Goal: Navigation & Orientation: Find specific page/section

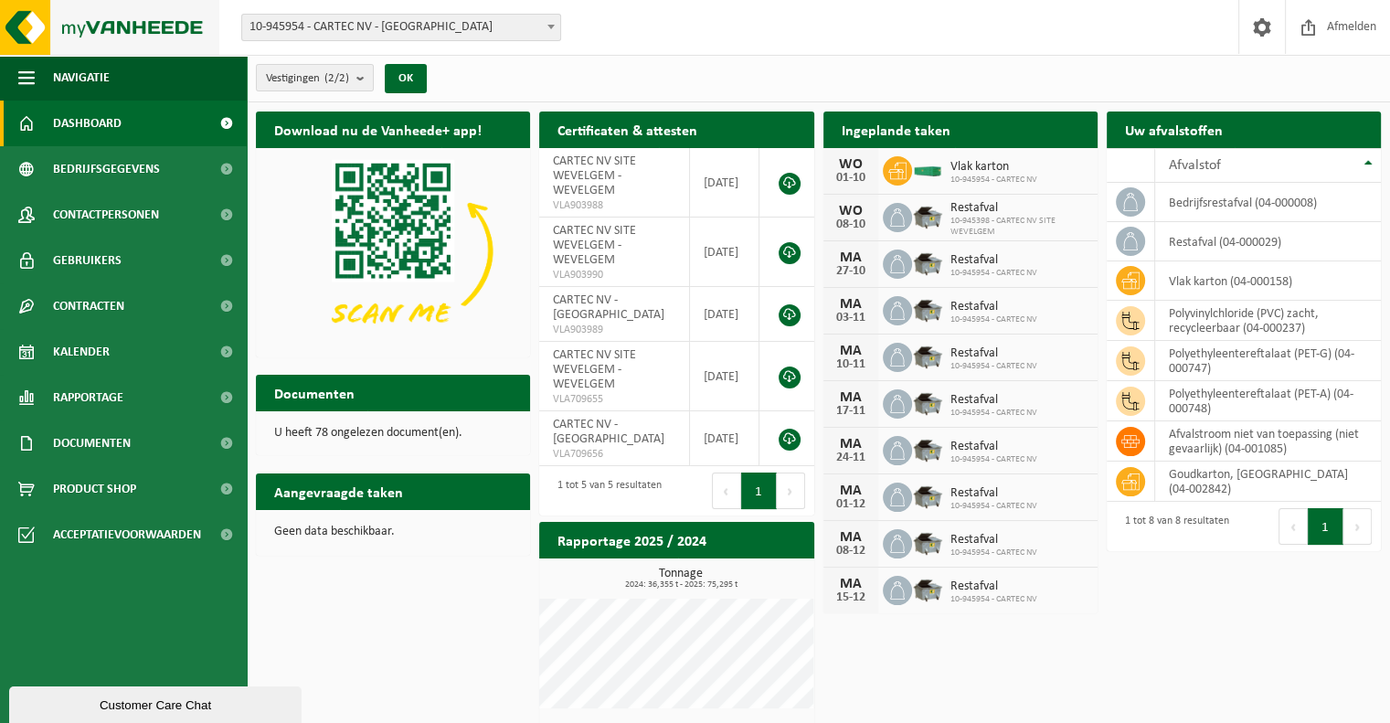
click at [121, 37] on img at bounding box center [109, 27] width 219 height 55
drag, startPoint x: 154, startPoint y: 25, endPoint x: 283, endPoint y: 3, distance: 130.7
click at [154, 25] on img at bounding box center [109, 27] width 219 height 55
